Goal: Navigation & Orientation: Find specific page/section

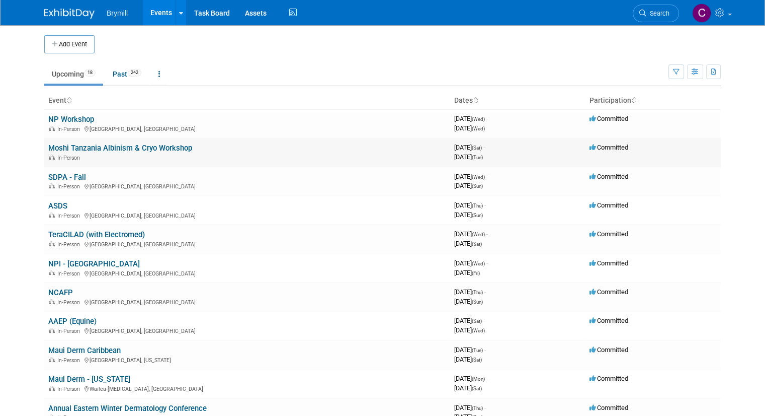
click at [97, 147] on link "Moshi Tanzania Albinism & Cryo Workshop" at bounding box center [120, 147] width 144 height 9
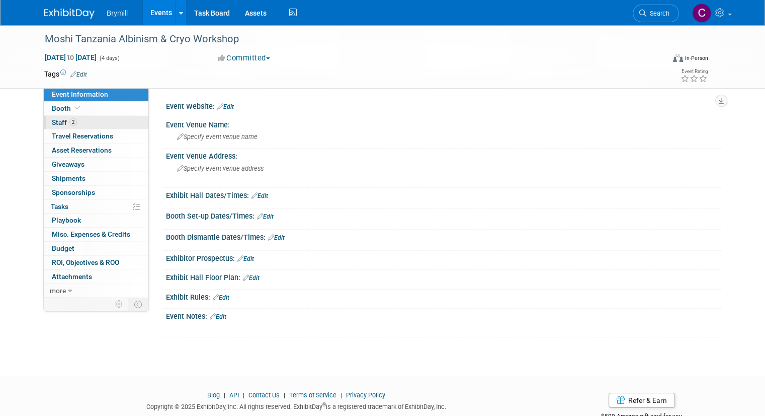
click at [54, 119] on span "Staff 2" at bounding box center [64, 122] width 25 height 8
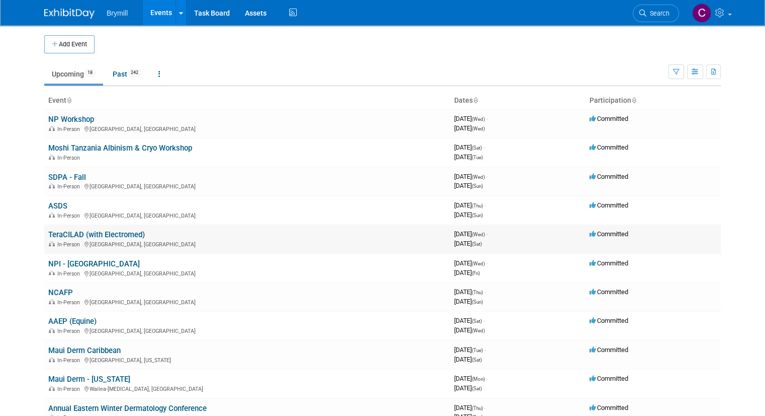
click at [104, 235] on link "TeraCILAD (with Electromed)" at bounding box center [96, 234] width 97 height 9
click at [61, 174] on link "SDPA - Fall" at bounding box center [67, 177] width 38 height 9
click at [56, 150] on link "Moshi Tanzania Albinism & Cryo Workshop" at bounding box center [120, 147] width 144 height 9
click at [68, 146] on link "Moshi Tanzania Albinism & Cryo Workshop" at bounding box center [120, 147] width 144 height 9
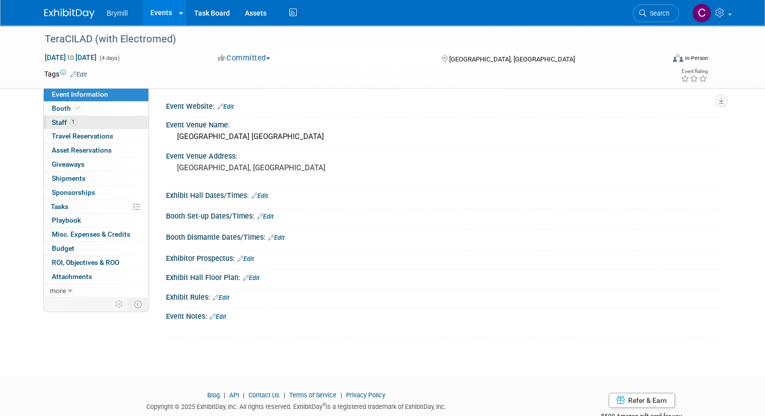
click at [52, 120] on span "Staff 1" at bounding box center [64, 122] width 25 height 8
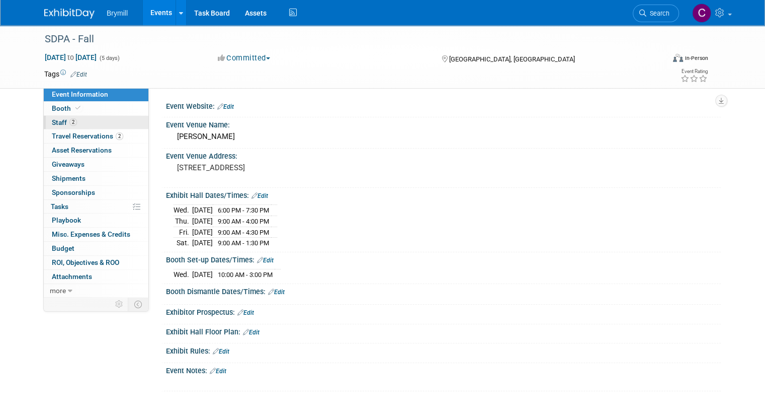
click at [52, 121] on span "Staff 2" at bounding box center [64, 122] width 25 height 8
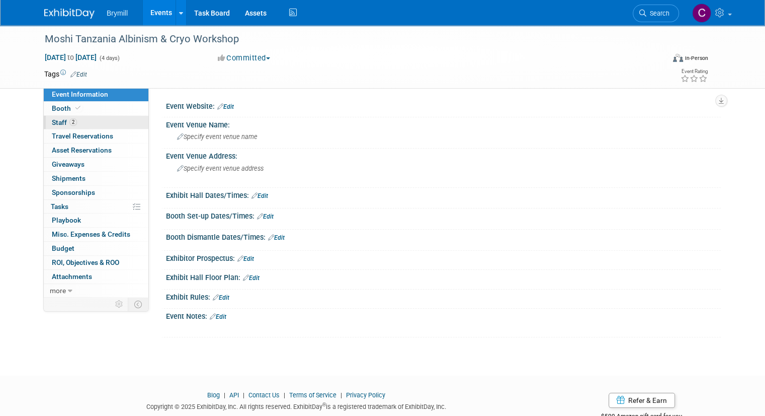
click at [56, 119] on span "Staff 2" at bounding box center [64, 122] width 25 height 8
click at [68, 146] on span "Asset Reservations 0" at bounding box center [82, 150] width 60 height 8
